Goal: Task Accomplishment & Management: Use online tool/utility

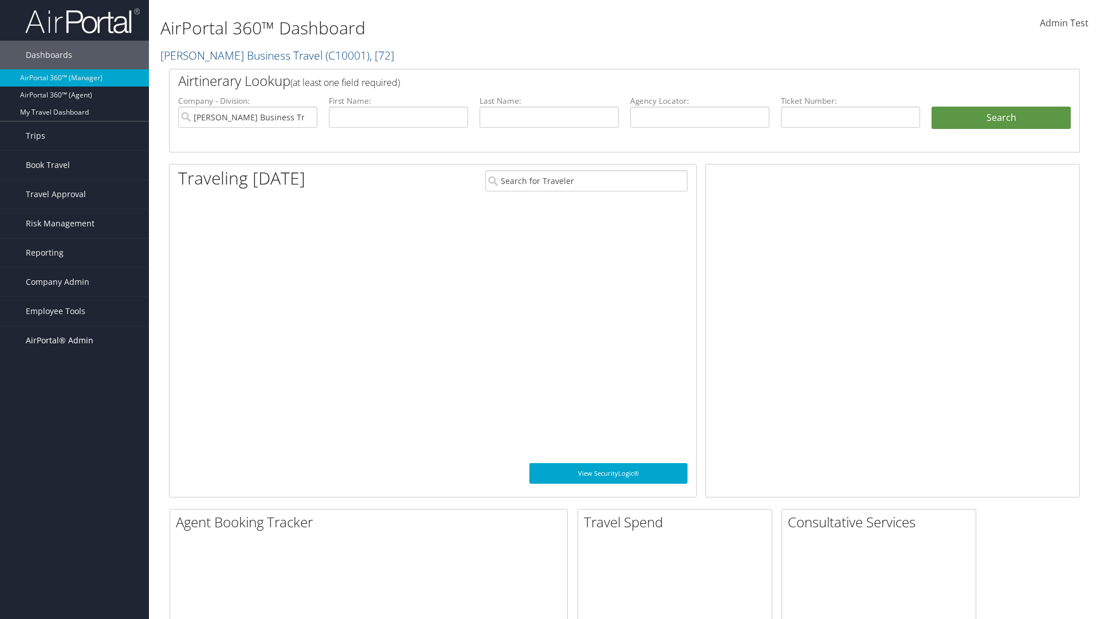
click at [75, 340] on span "AirPortal® Admin" at bounding box center [60, 340] width 68 height 29
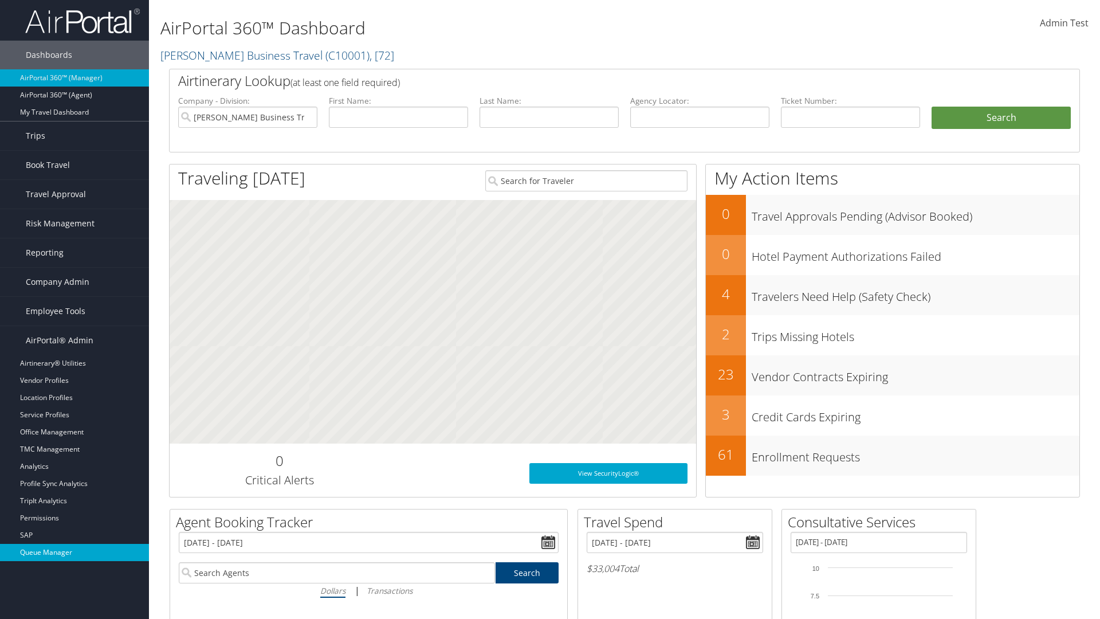
click at [75, 552] on link "Queue Manager" at bounding box center [74, 552] width 149 height 17
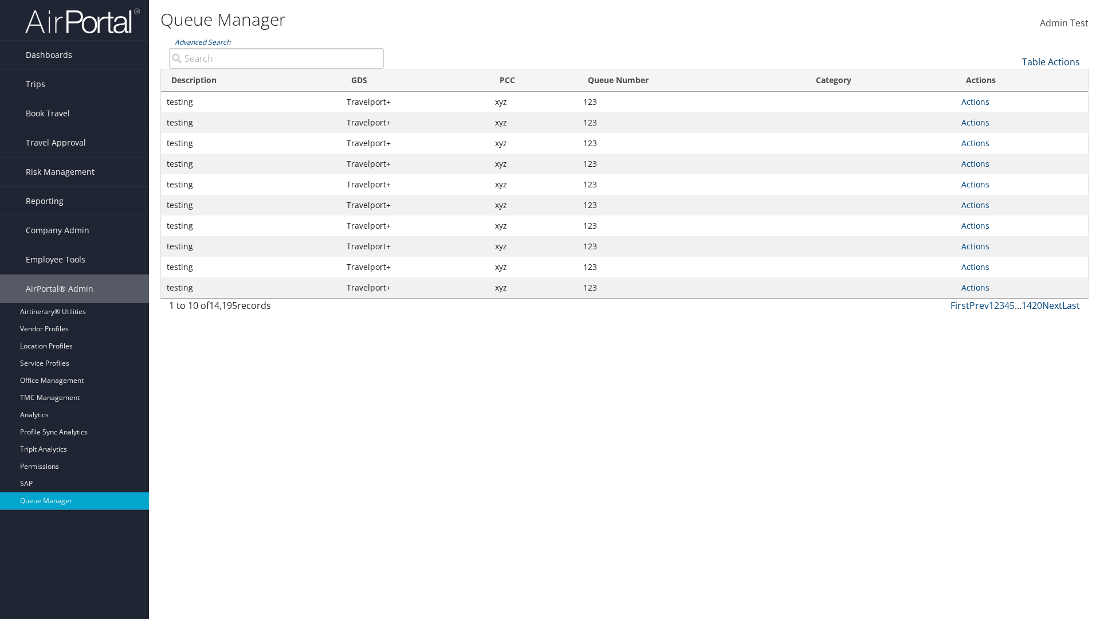
click at [1051, 62] on link "Table Actions" at bounding box center [1051, 62] width 58 height 13
click at [1013, 80] on link "View Errors" at bounding box center [1013, 79] width 151 height 19
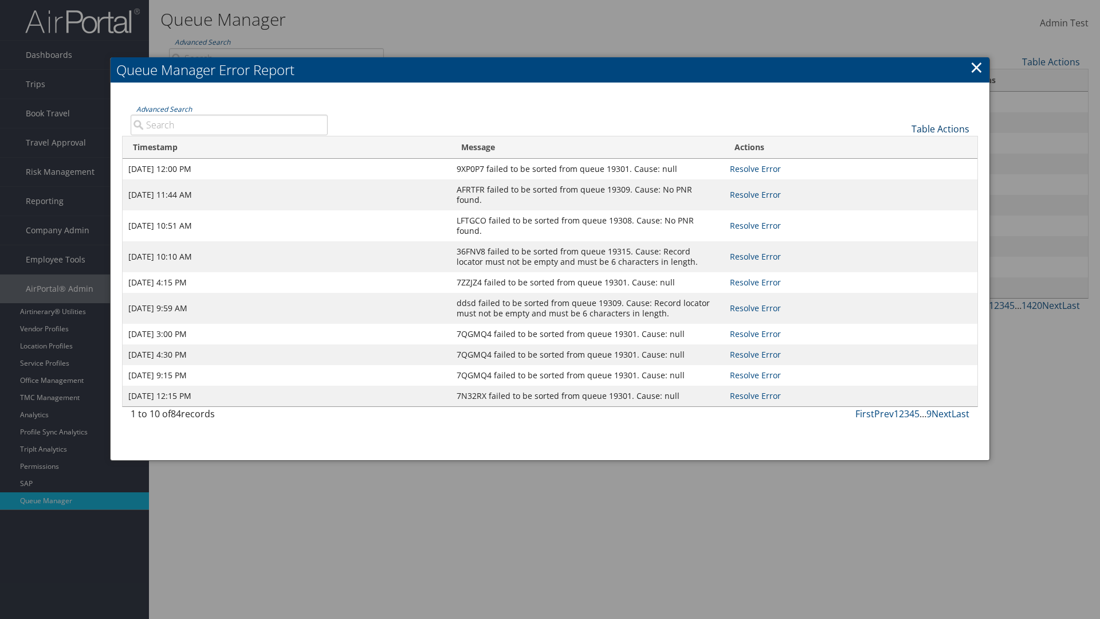
click at [940, 128] on link "Table Actions" at bounding box center [941, 129] width 58 height 13
click at [902, 166] on link "Page Length" at bounding box center [902, 165] width 151 height 19
click at [657, 119] on div "Table Actions" at bounding box center [657, 119] width 642 height 33
click at [940, 128] on link "Table Actions" at bounding box center [941, 129] width 58 height 13
click at [902, 146] on link "Column Visibility" at bounding box center [902, 146] width 151 height 19
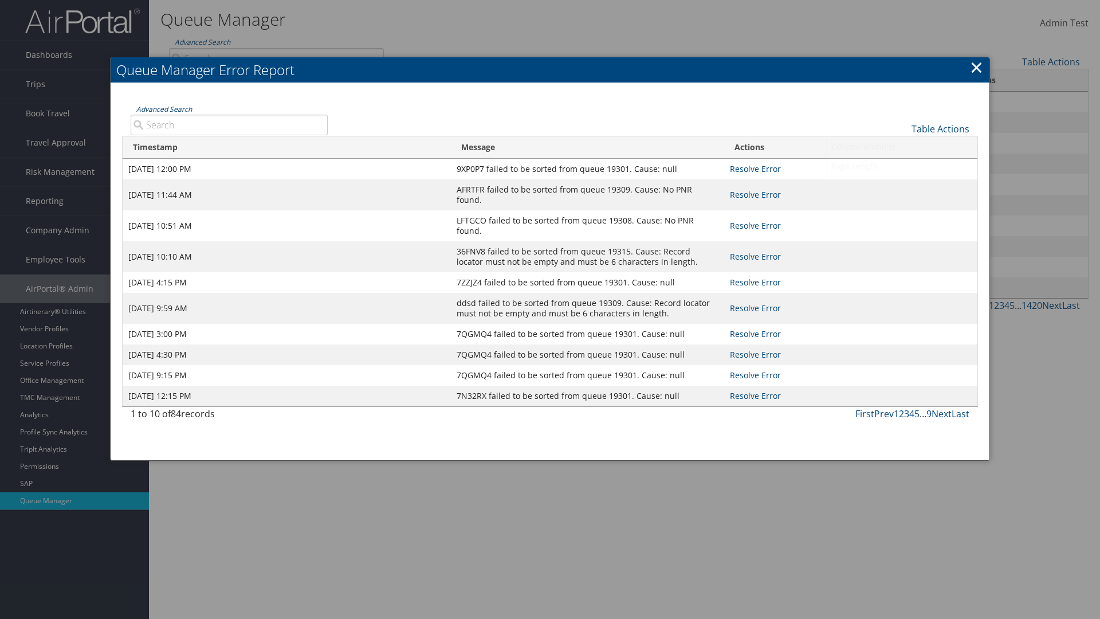
click at [164, 109] on link "Advanced Search" at bounding box center [164, 109] width 56 height 10
